Goal: Register for event/course

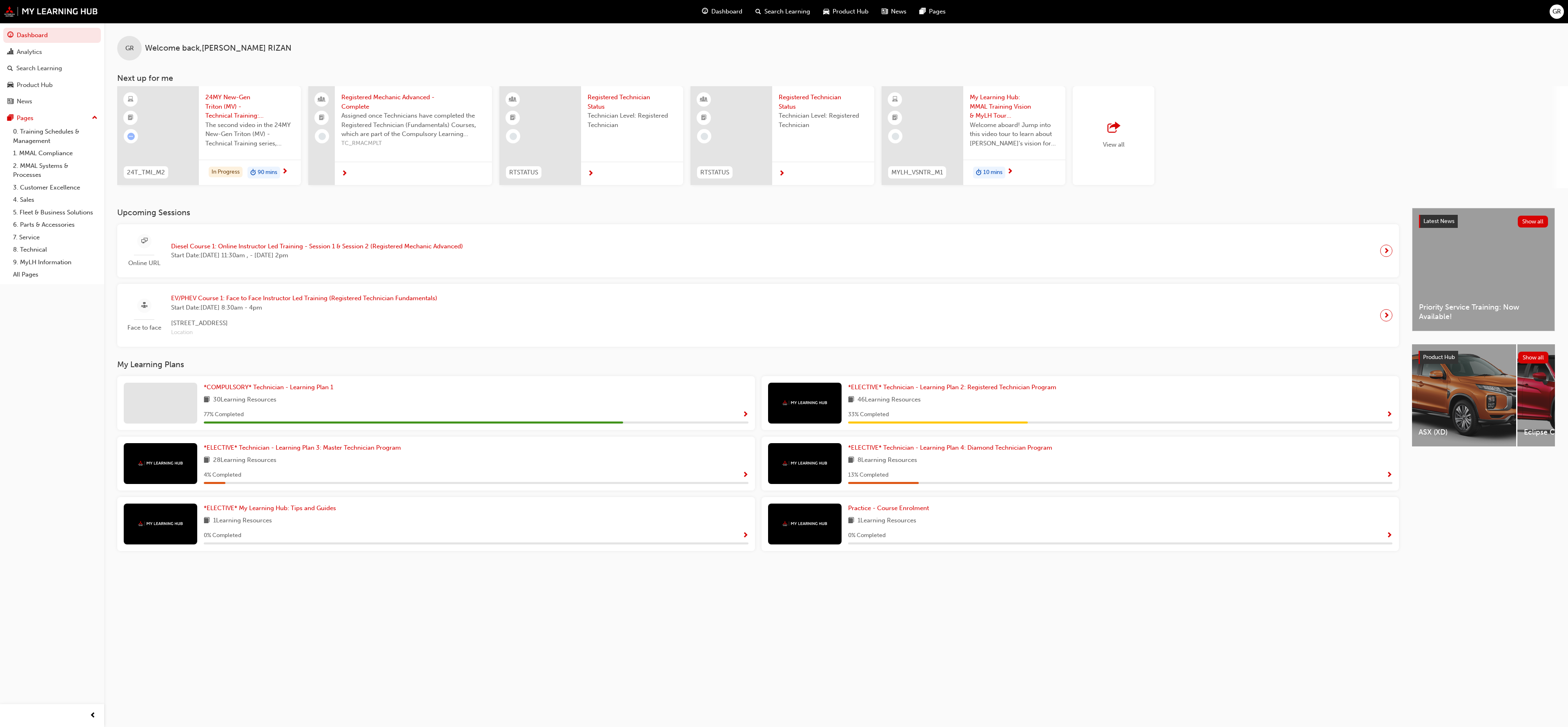
click at [948, 231] on div "Online URL Diesel Course 1: Online Instructor Led Training - Session 1 & Sessio…" at bounding box center [758, 251] width 1269 height 40
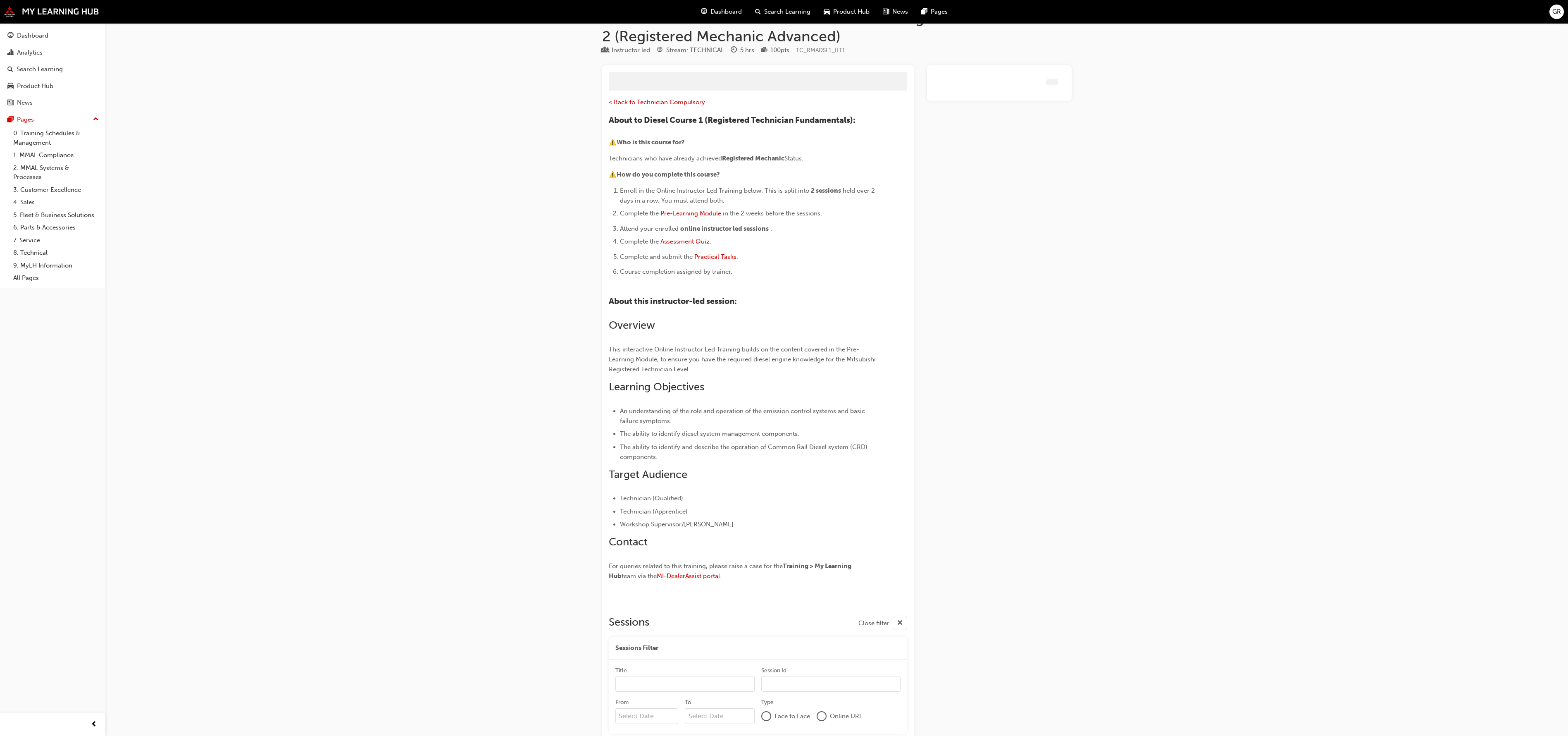
scroll to position [78, 0]
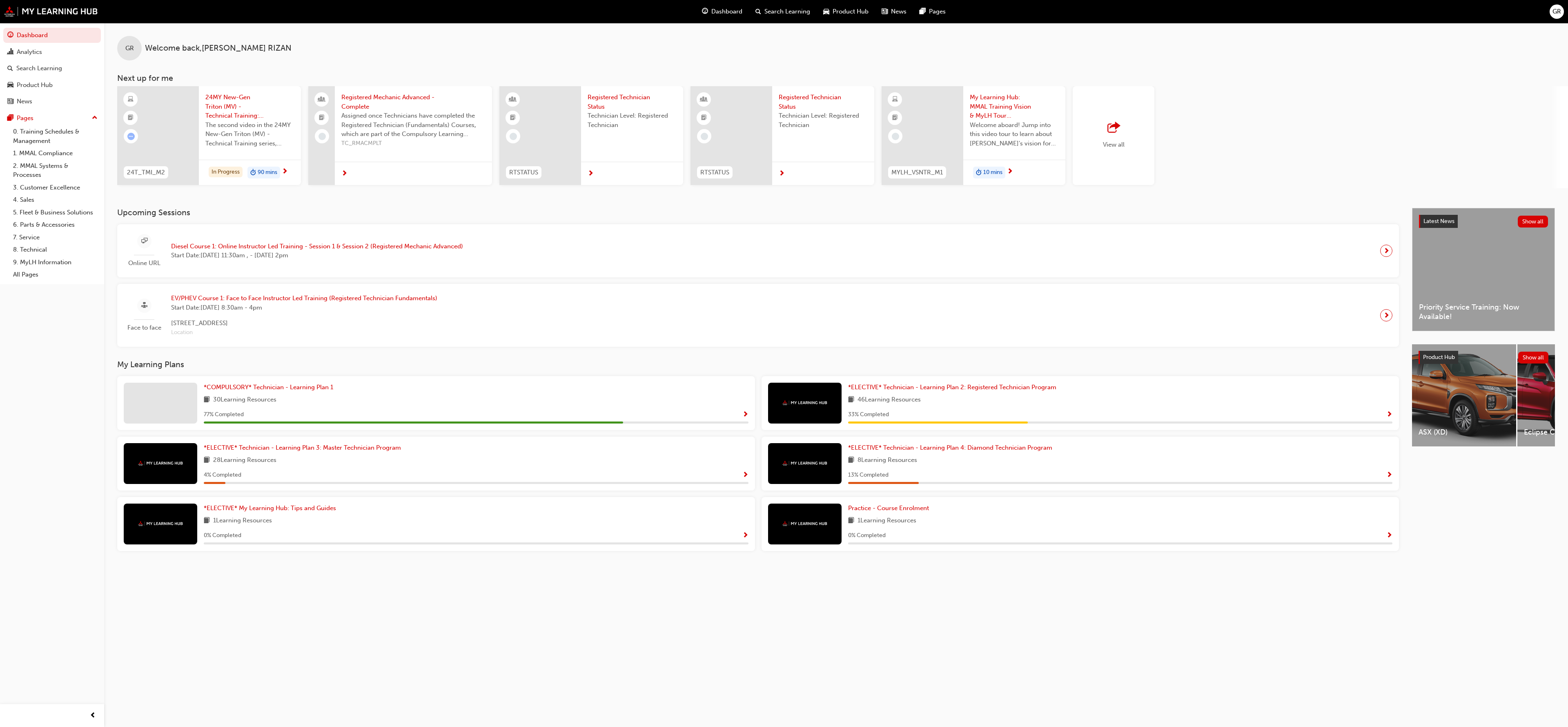
click at [211, 241] on div "Online URL Diesel Course 1: Online Instructor Led Training - Session 1 & Sessio…" at bounding box center [296, 251] width 346 height 34
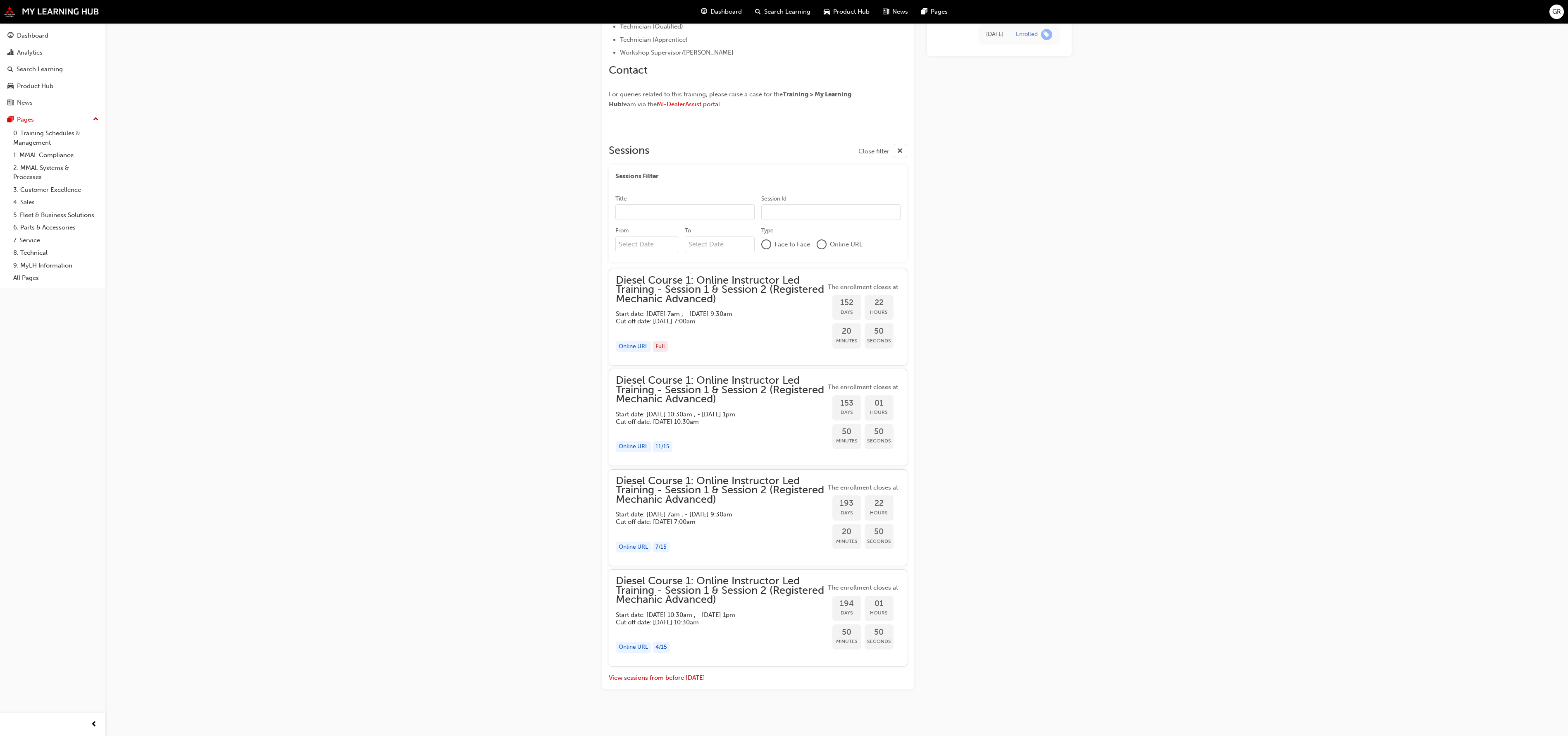
scroll to position [483, 0]
click at [326, 214] on div "Diesel Course 1: Online Instructor Led Training - Session 1 & Session 2 (Regist…" at bounding box center [784, 128] width 1568 height 1217
click at [33, 28] on link "Dashboard" at bounding box center [52, 36] width 99 height 15
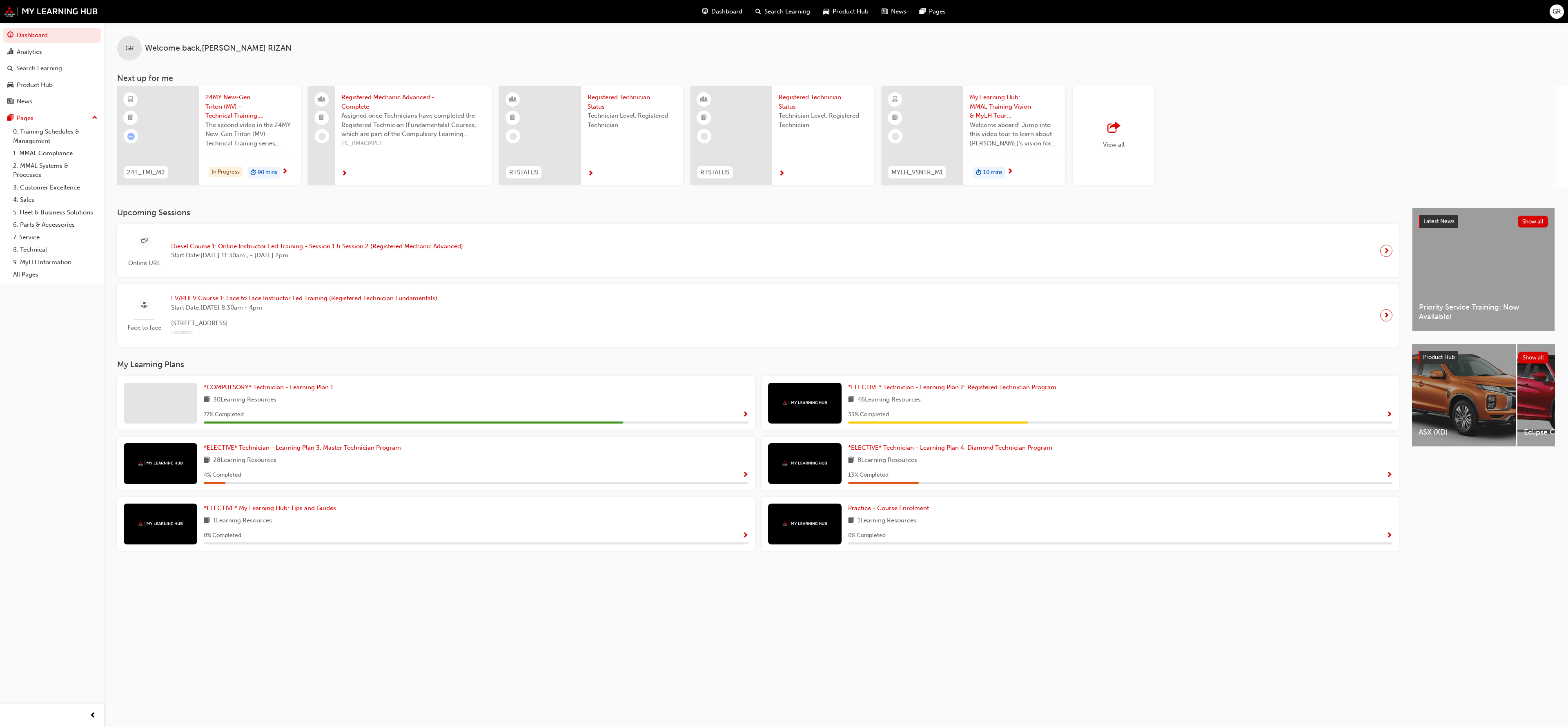
click at [250, 251] on span "Start Date: [DATE] 11:30am , - [DATE] 2pm" at bounding box center [317, 255] width 292 height 9
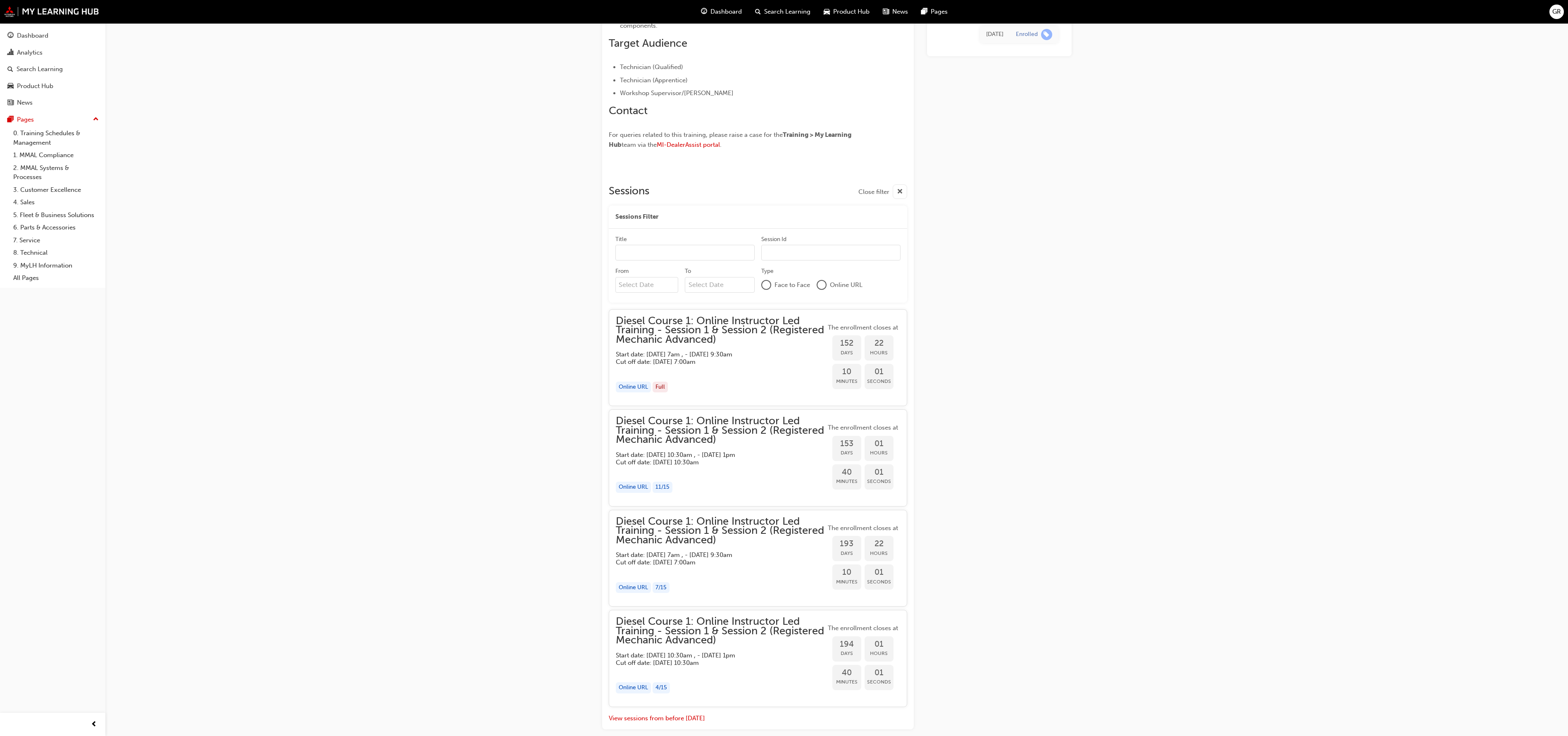
scroll to position [483, 0]
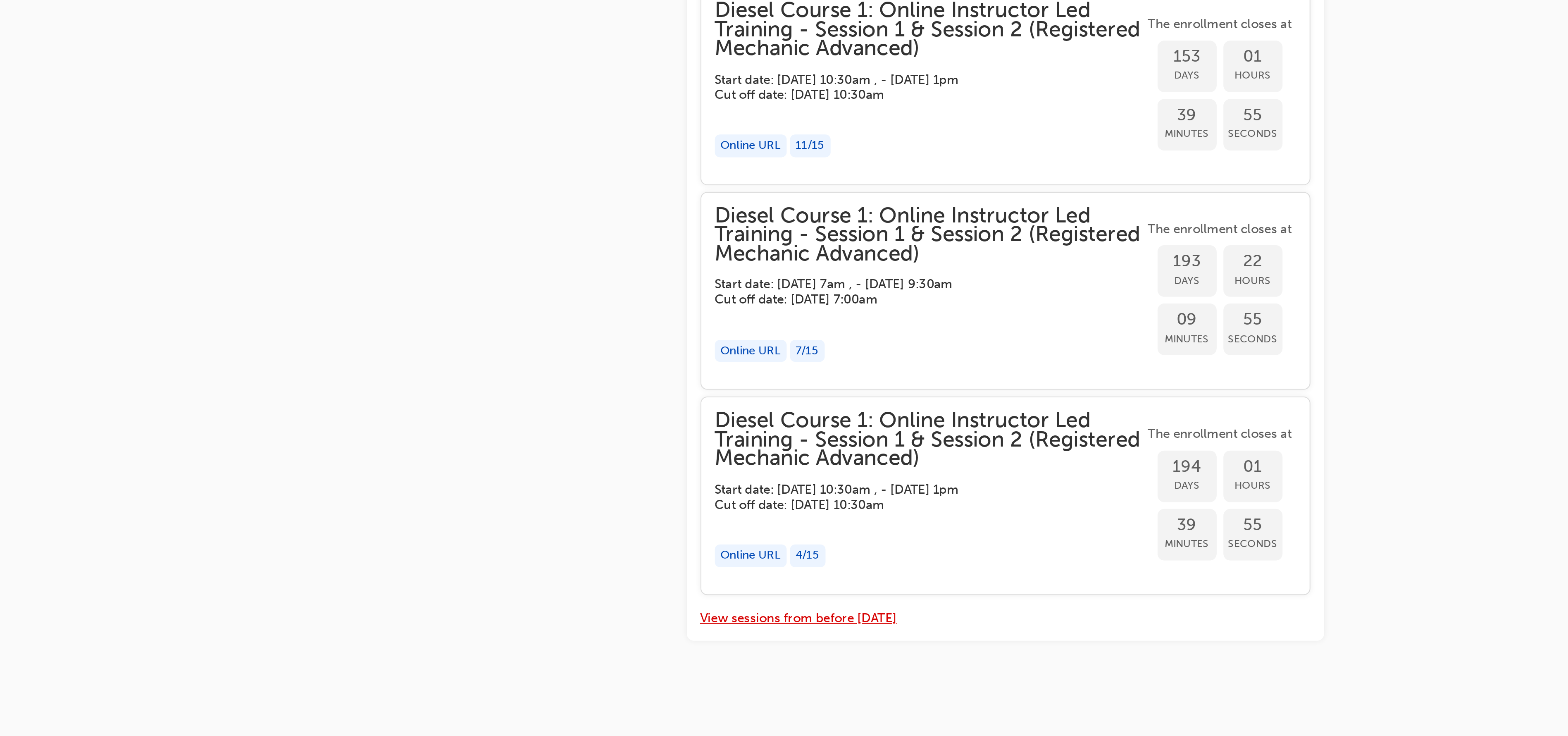
click at [688, 676] on button "View sessions from before [DATE]" at bounding box center [657, 677] width 96 height 9
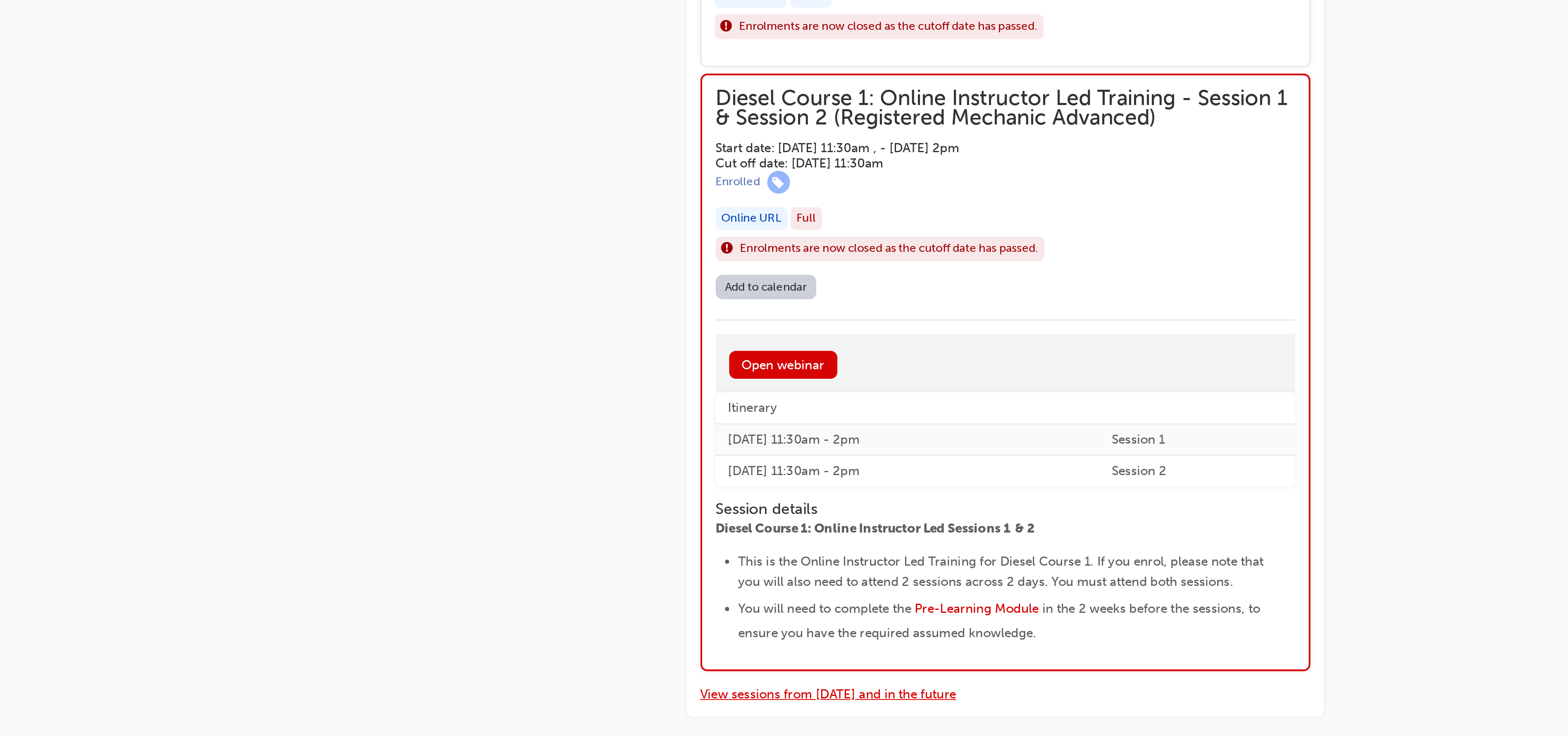
scroll to position [3396, 0]
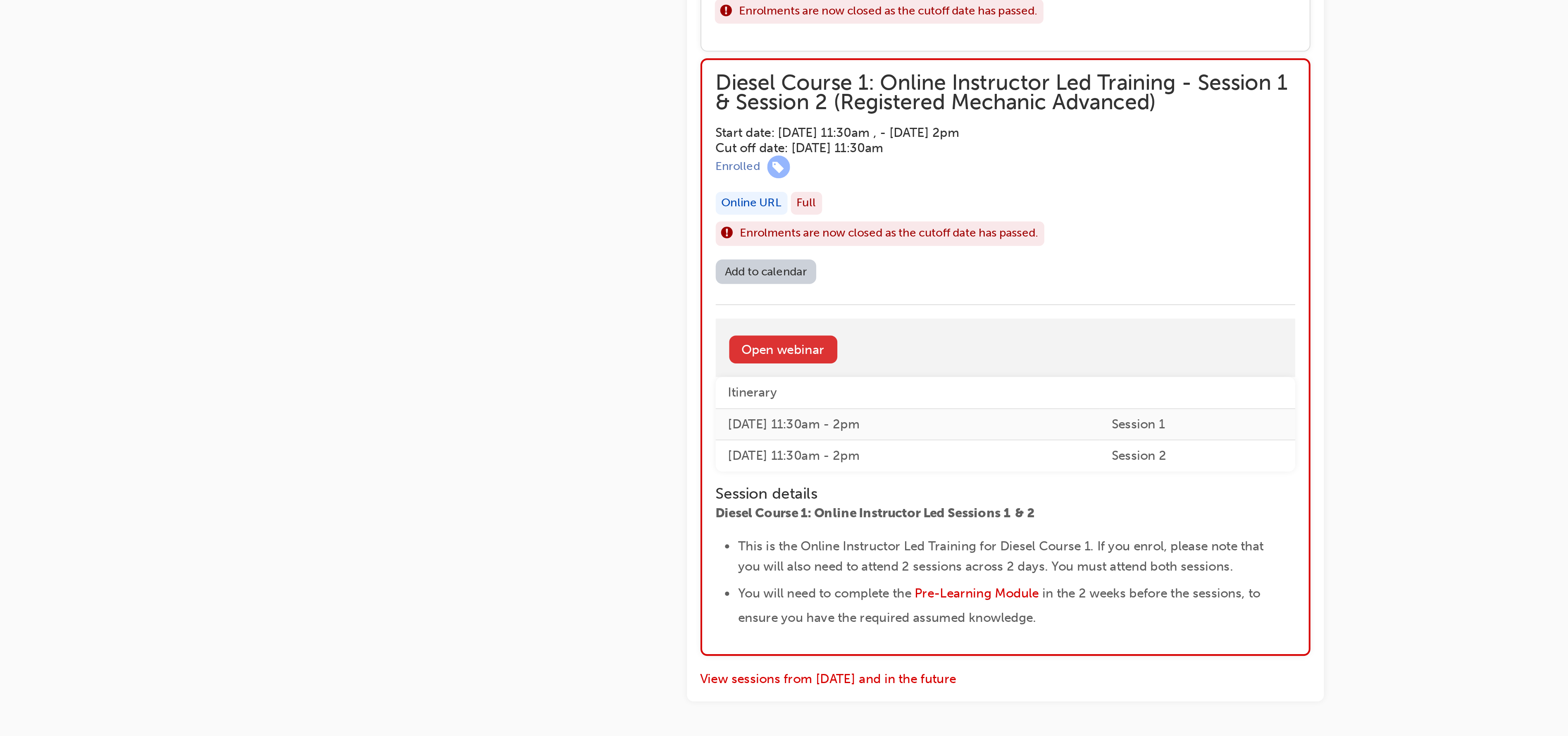
click at [655, 554] on link "Open webinar" at bounding box center [649, 546] width 53 height 14
